Goal: Submit feedback/report problem: Submit feedback/report problem

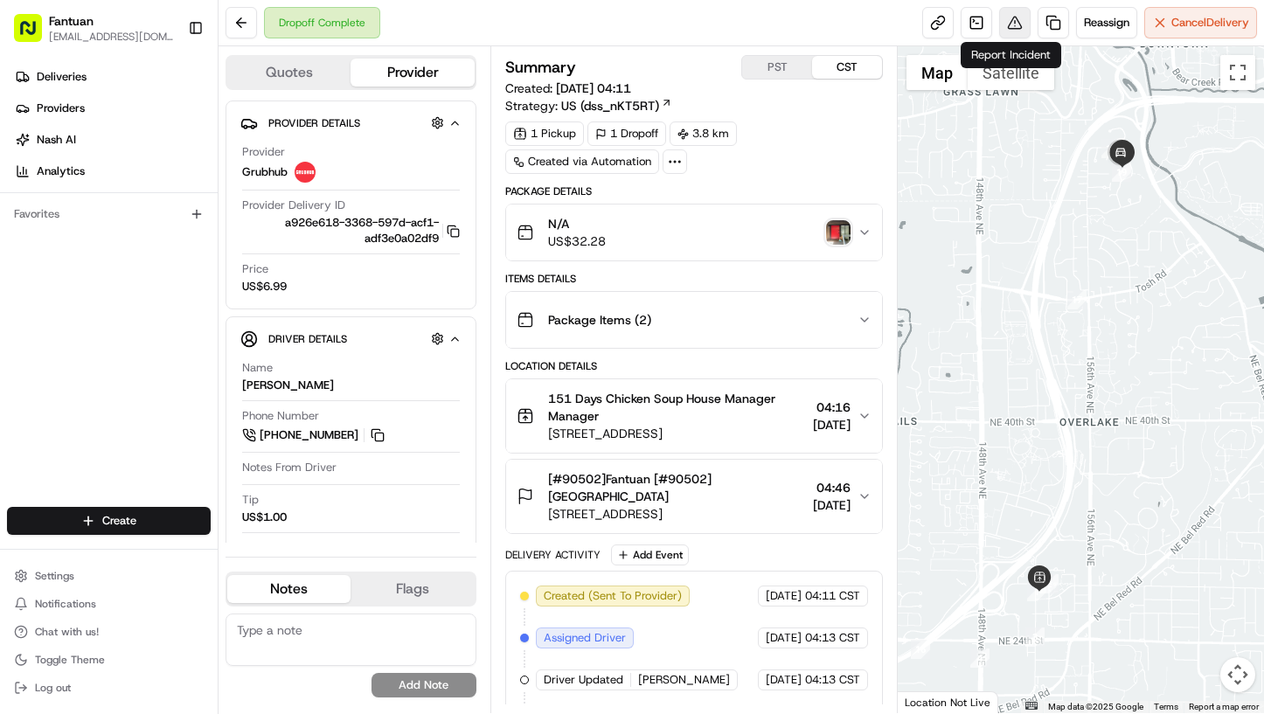
click at [1005, 25] on button at bounding box center [1014, 22] width 31 height 31
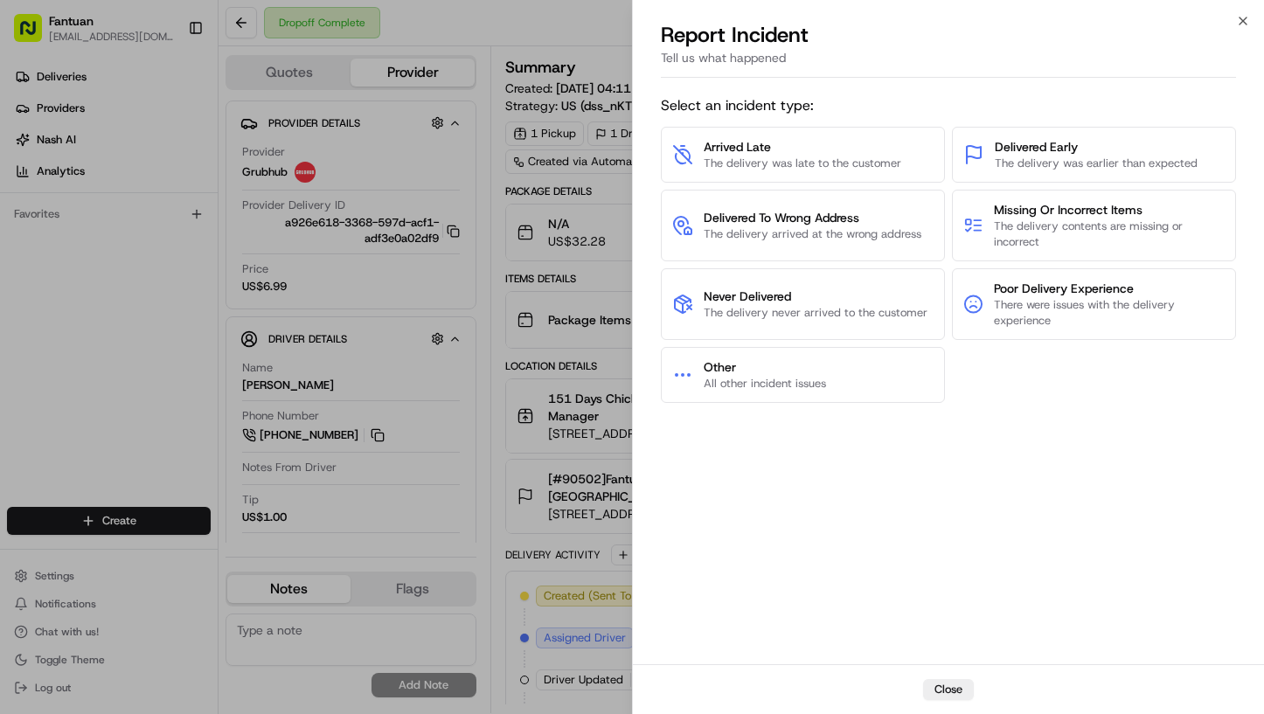
click at [1255, 551] on div "Select an incident type: Arrived Late The delivery was late to the customer Del…" at bounding box center [948, 375] width 631 height 580
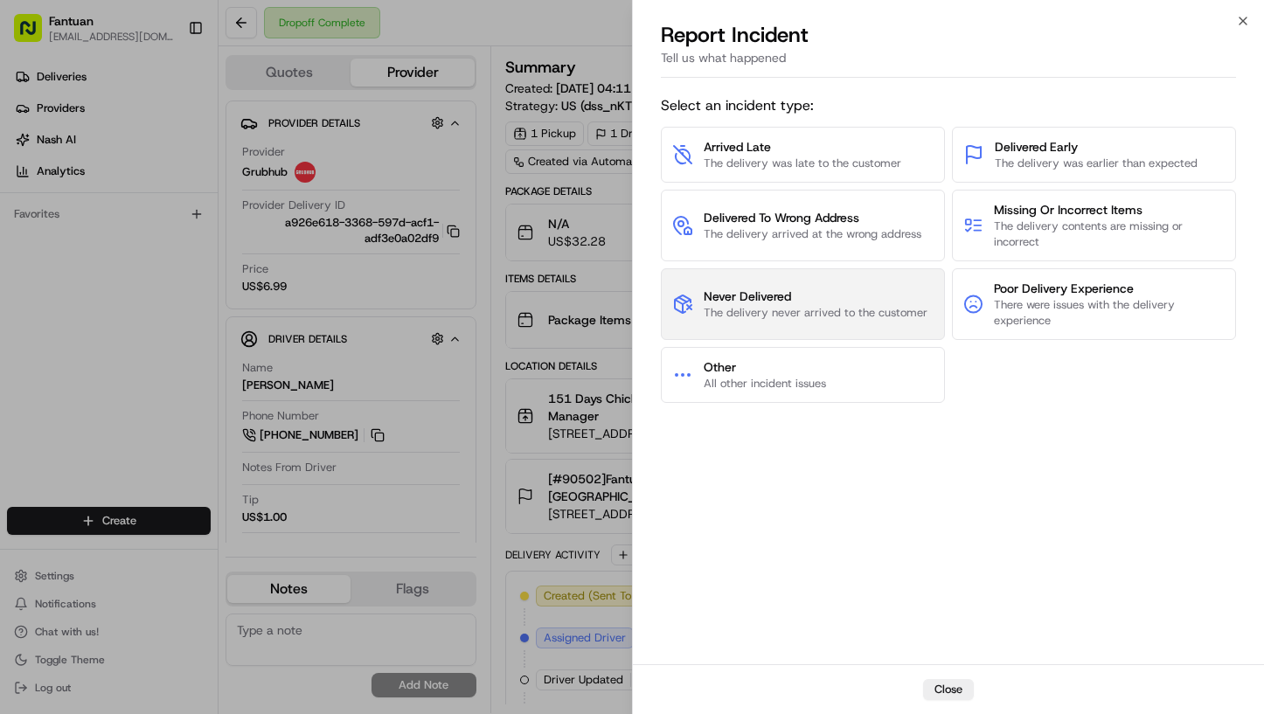
click at [876, 326] on button "Never Delivered The delivery never arrived to the customer" at bounding box center [803, 304] width 284 height 72
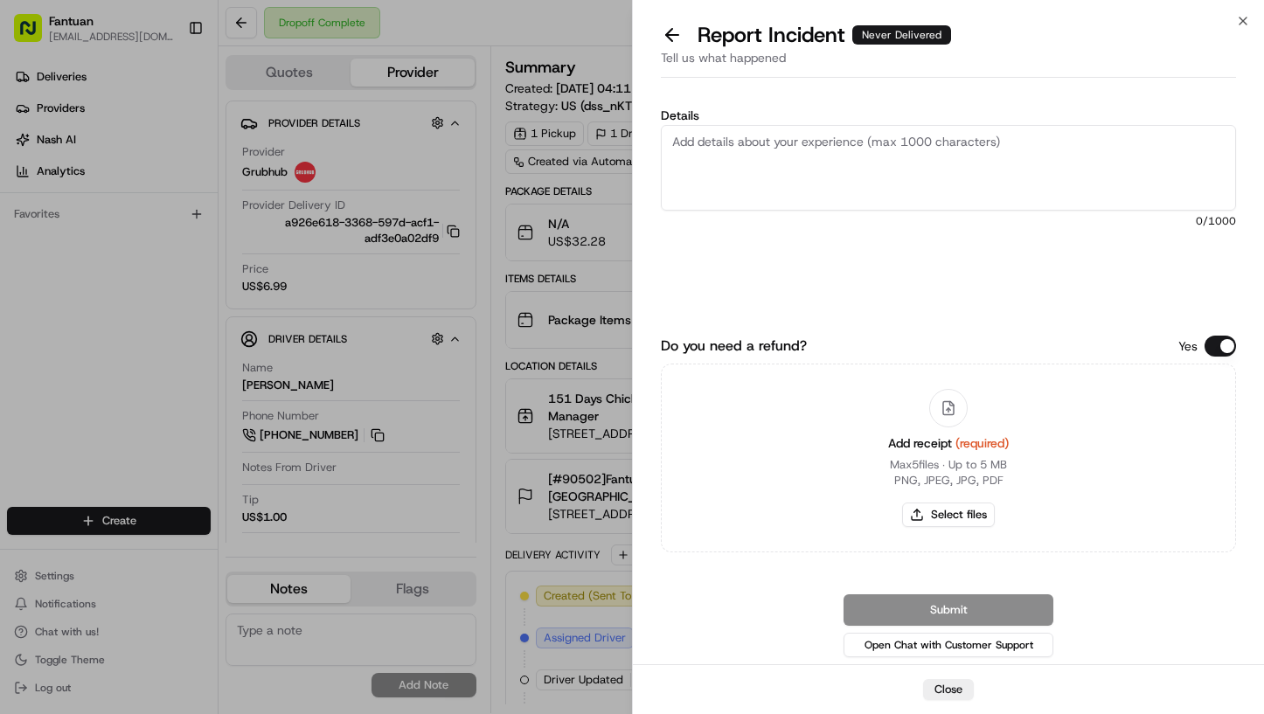
click at [1238, 281] on div "Details 0 /1000 Do you need a refund? Yes Add receipt (required) Max 5 files ∙ …" at bounding box center [948, 375] width 631 height 580
click at [942, 516] on button "Select files" at bounding box center [948, 515] width 93 height 24
type input "C:\fakepath\1959723868801228800.jpeg"
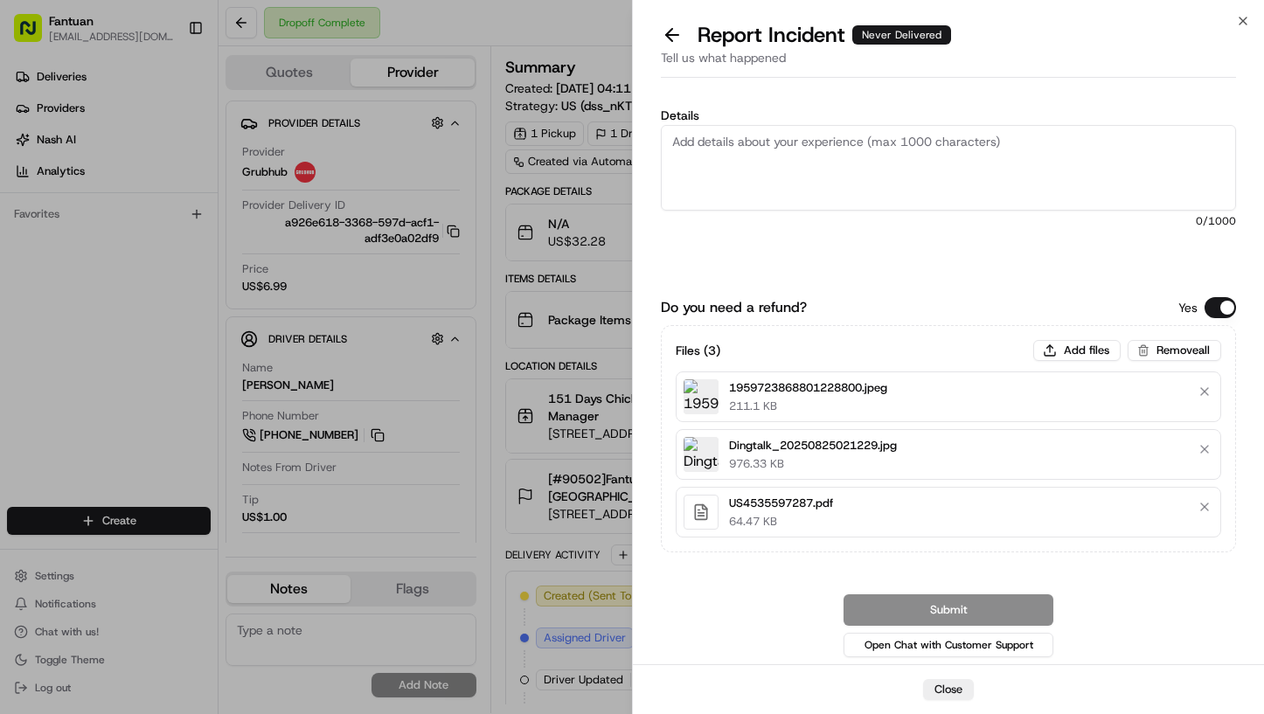
click at [907, 189] on textarea "Details" at bounding box center [948, 168] width 575 height 86
paste textarea "The driver delivered the order to the wrong address, and the customer did not r…"
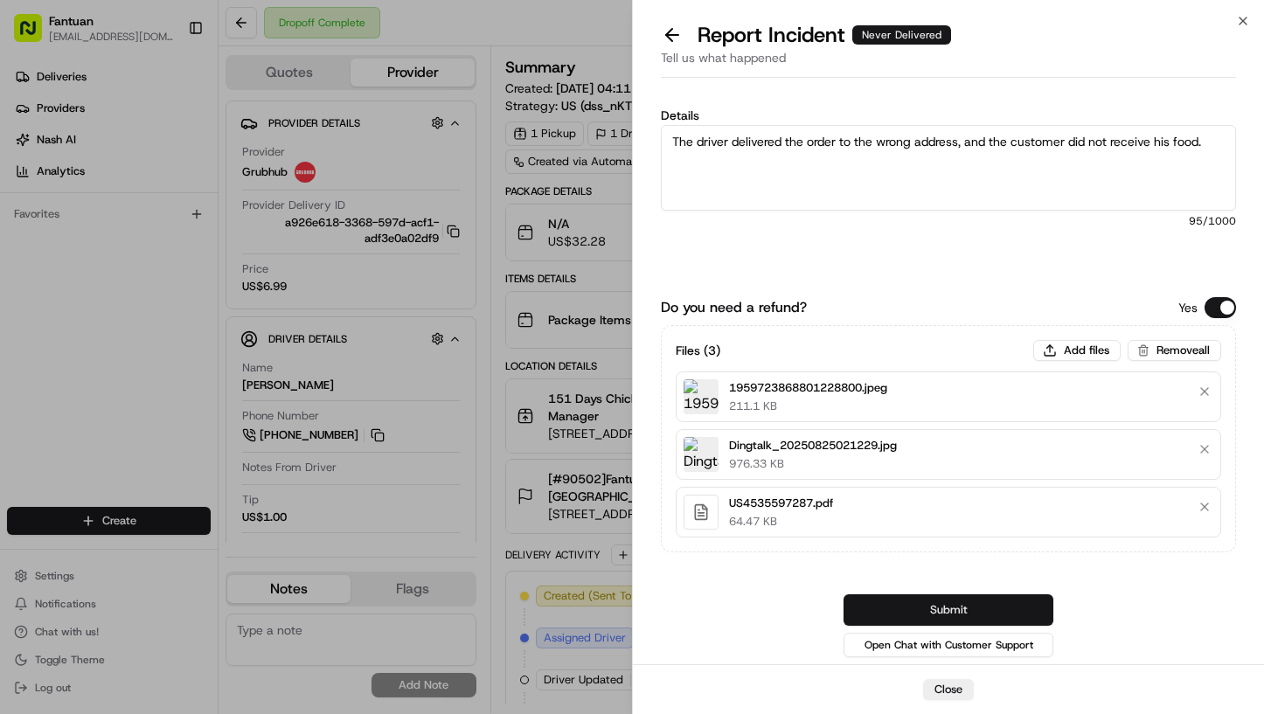
type textarea "The driver delivered the order to the wrong address, and the customer did not r…"
click at [973, 600] on button "Submit" at bounding box center [949, 609] width 210 height 31
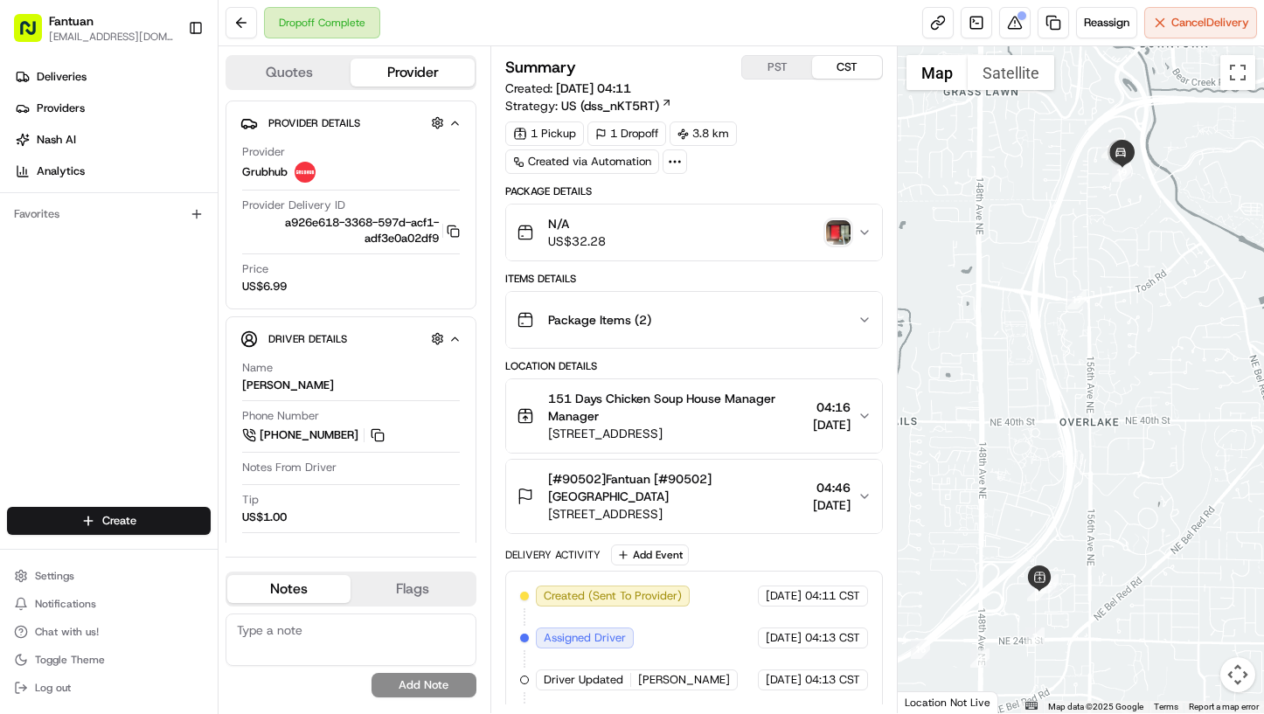
click at [94, 360] on div "Deliveries Providers [PERSON_NAME] Analytics Favorites" at bounding box center [109, 287] width 218 height 462
